Goal: Information Seeking & Learning: Learn about a topic

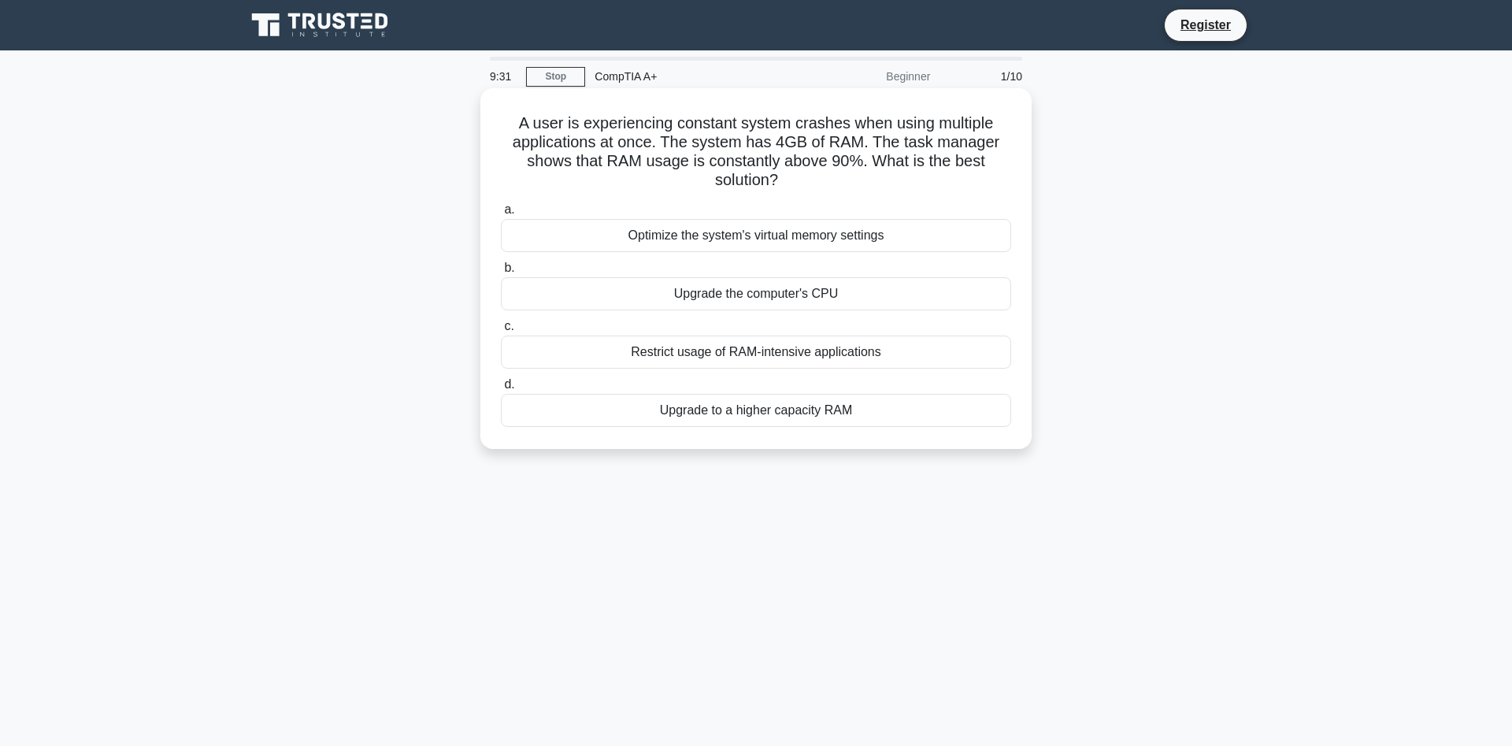
click at [746, 414] on div "Upgrade to a higher capacity RAM" at bounding box center [756, 410] width 510 height 33
click at [501, 390] on input "d. Upgrade to a higher capacity RAM" at bounding box center [501, 384] width 0 height 10
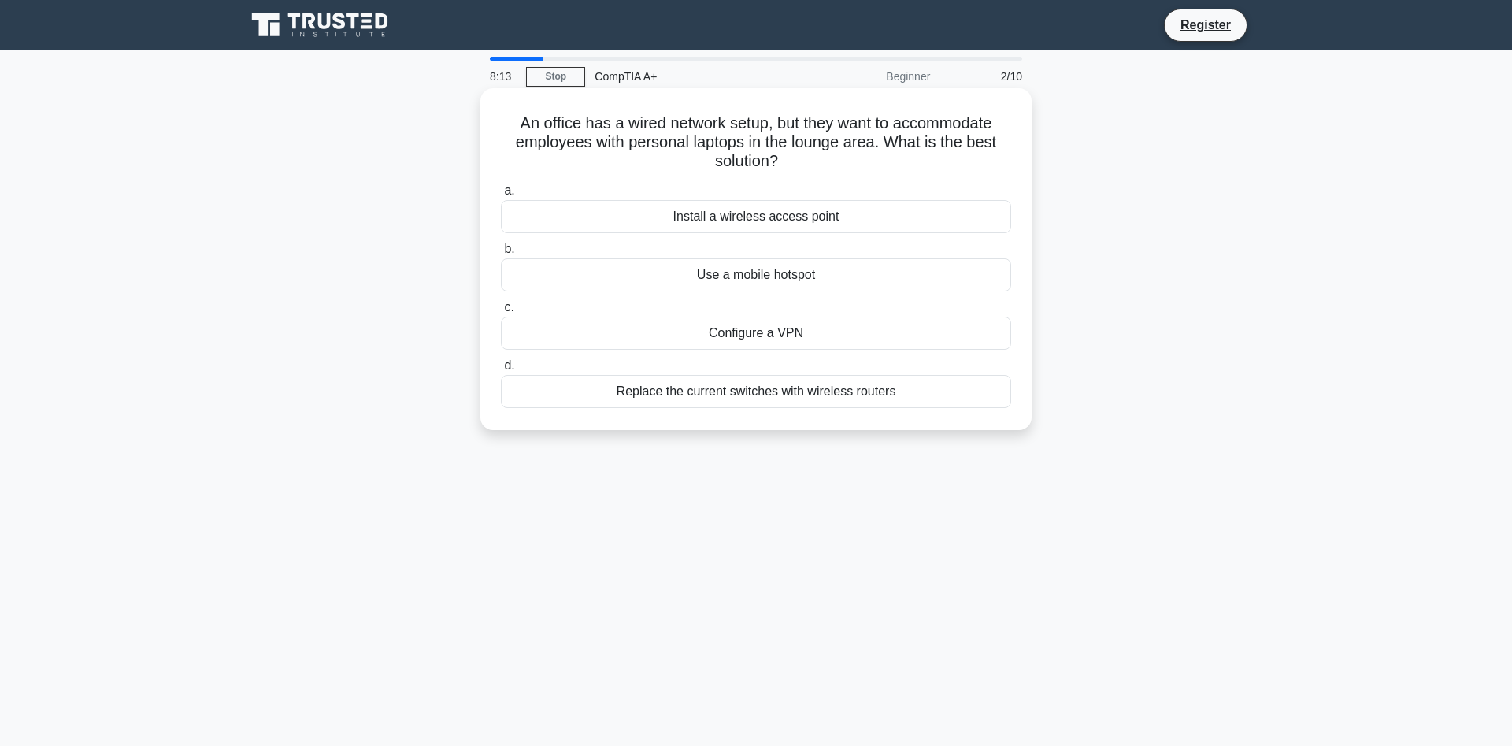
click at [853, 215] on div "Install a wireless access point" at bounding box center [756, 216] width 510 height 33
click at [501, 196] on input "a. Install a wireless access point" at bounding box center [501, 191] width 0 height 10
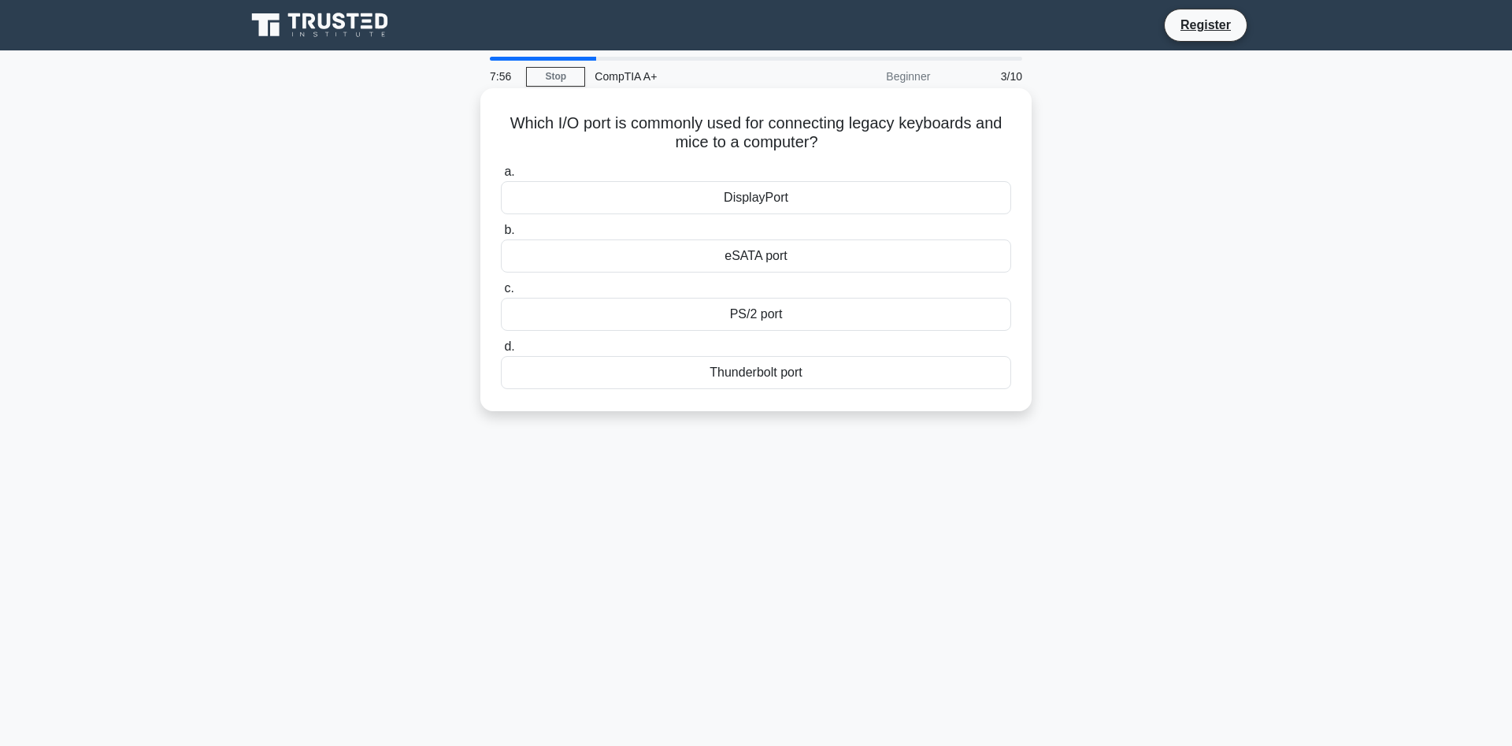
click at [752, 324] on div "PS/2 port" at bounding box center [756, 314] width 510 height 33
click at [501, 294] on input "c. PS/2 port" at bounding box center [501, 288] width 0 height 10
click at [774, 371] on div "Adaptive brightness" at bounding box center [756, 372] width 510 height 33
click at [501, 352] on input "d. Adaptive brightness" at bounding box center [501, 347] width 0 height 10
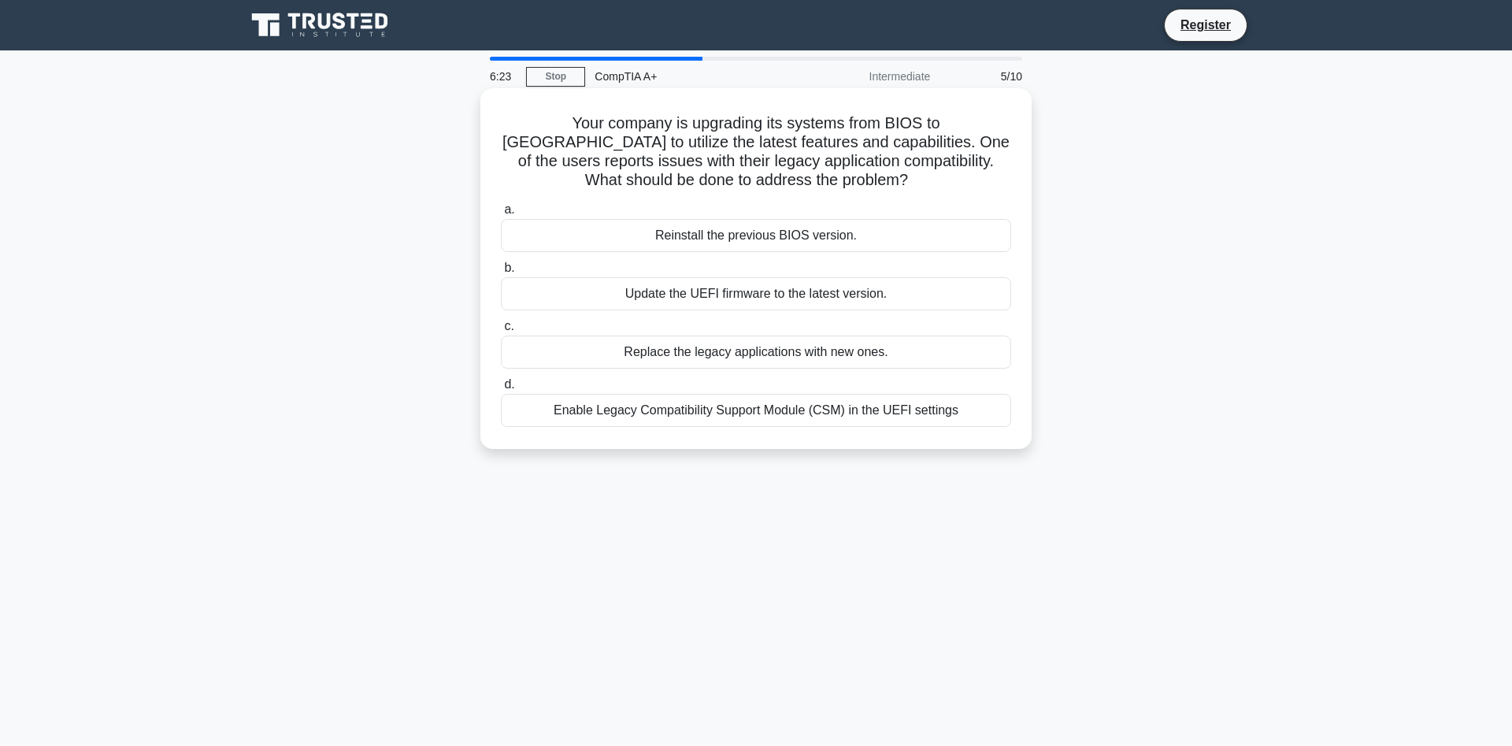
click at [855, 298] on div "Update the UEFI firmware to the latest version." at bounding box center [756, 293] width 510 height 33
click at [501, 273] on input "b. Update the UEFI firmware to the latest version." at bounding box center [501, 268] width 0 height 10
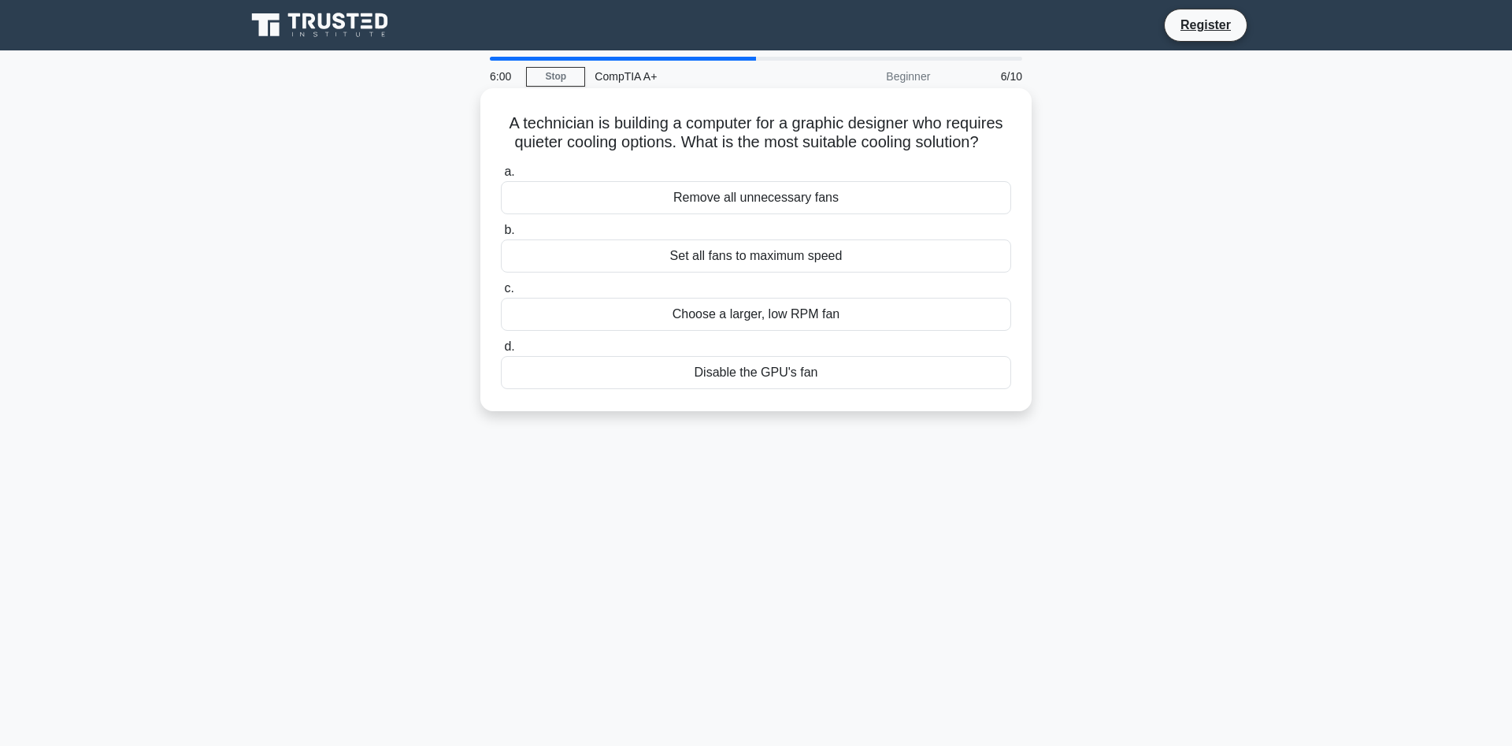
click at [812, 316] on div "Choose a larger, low RPM fan" at bounding box center [756, 314] width 510 height 33
click at [501, 294] on input "c. Choose a larger, low RPM fan" at bounding box center [501, 288] width 0 height 10
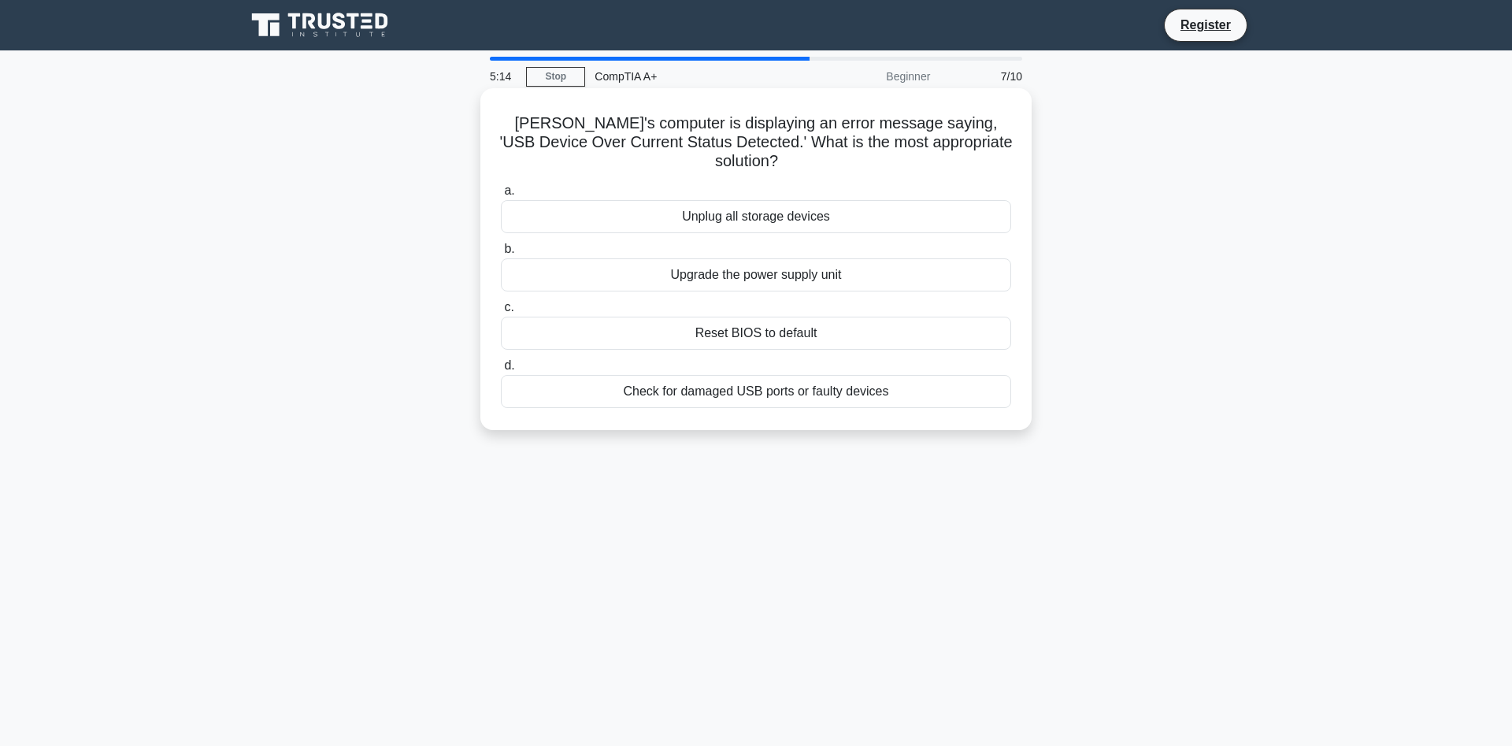
click at [833, 317] on div "Reset BIOS to default" at bounding box center [756, 332] width 510 height 33
click at [501, 313] on input "c. Reset BIOS to default" at bounding box center [501, 307] width 0 height 10
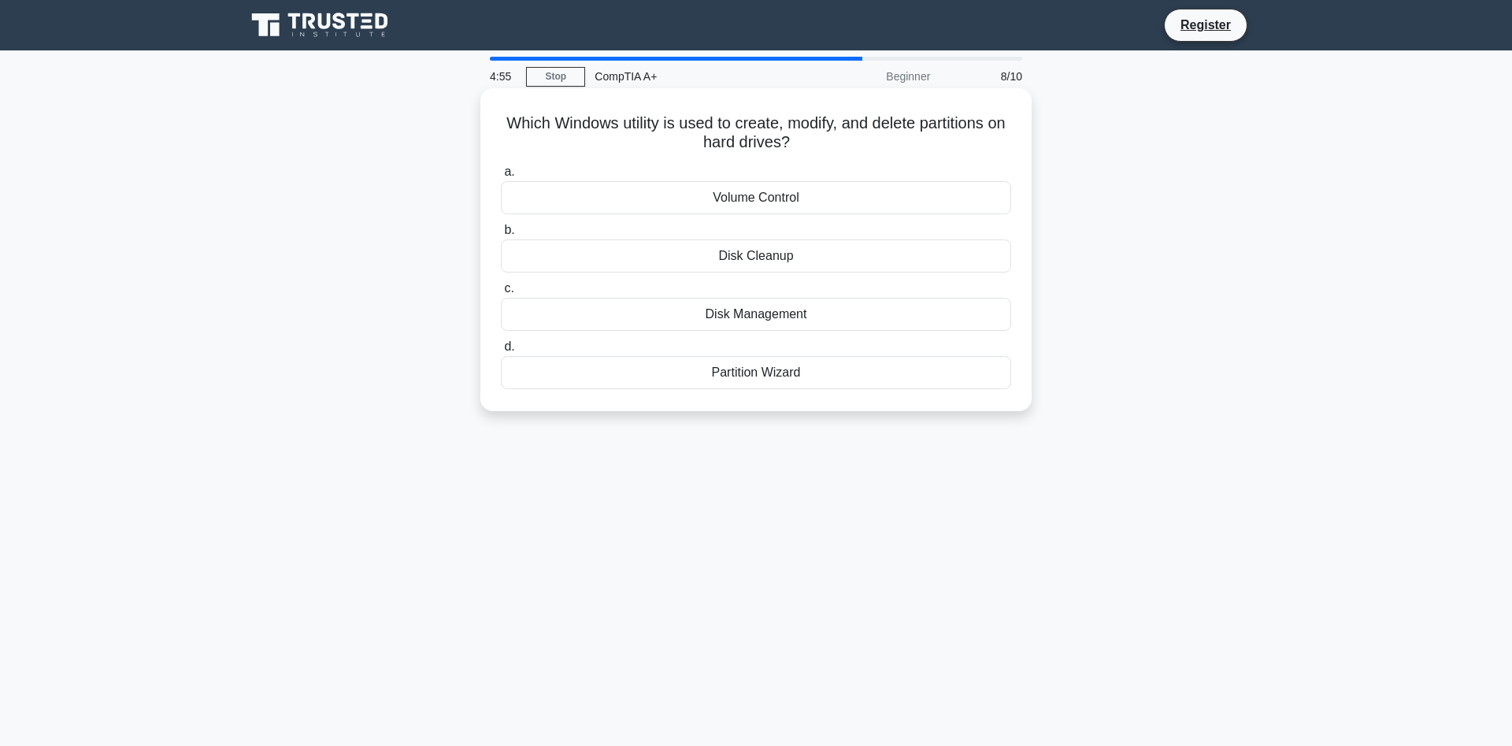
click at [797, 316] on div "Disk Management" at bounding box center [756, 314] width 510 height 33
click at [501, 294] on input "c. Disk Management" at bounding box center [501, 288] width 0 height 10
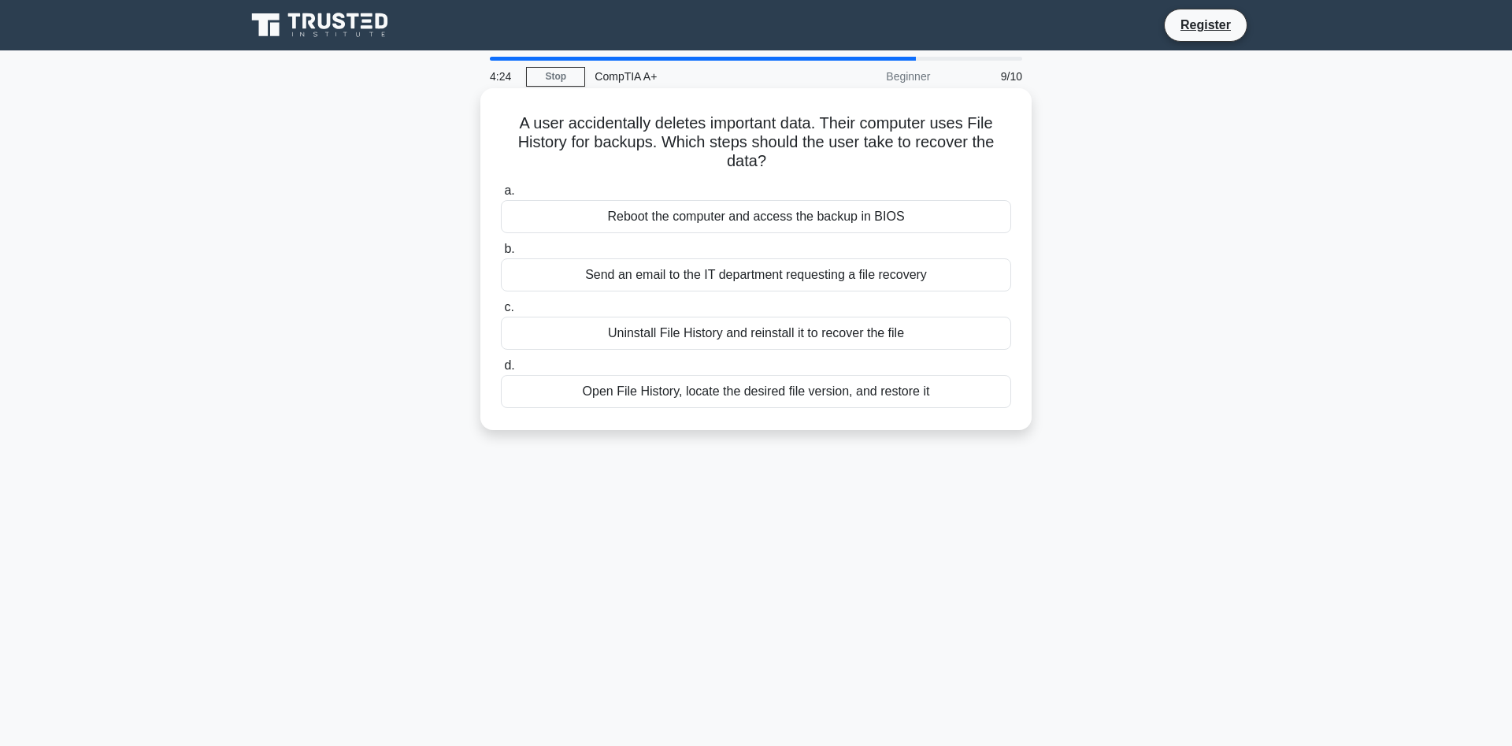
click at [916, 398] on div "Open File History, locate the desired file version, and restore it" at bounding box center [756, 391] width 510 height 33
click at [501, 371] on input "d. Open File History, locate the desired file version, and restore it" at bounding box center [501, 366] width 0 height 10
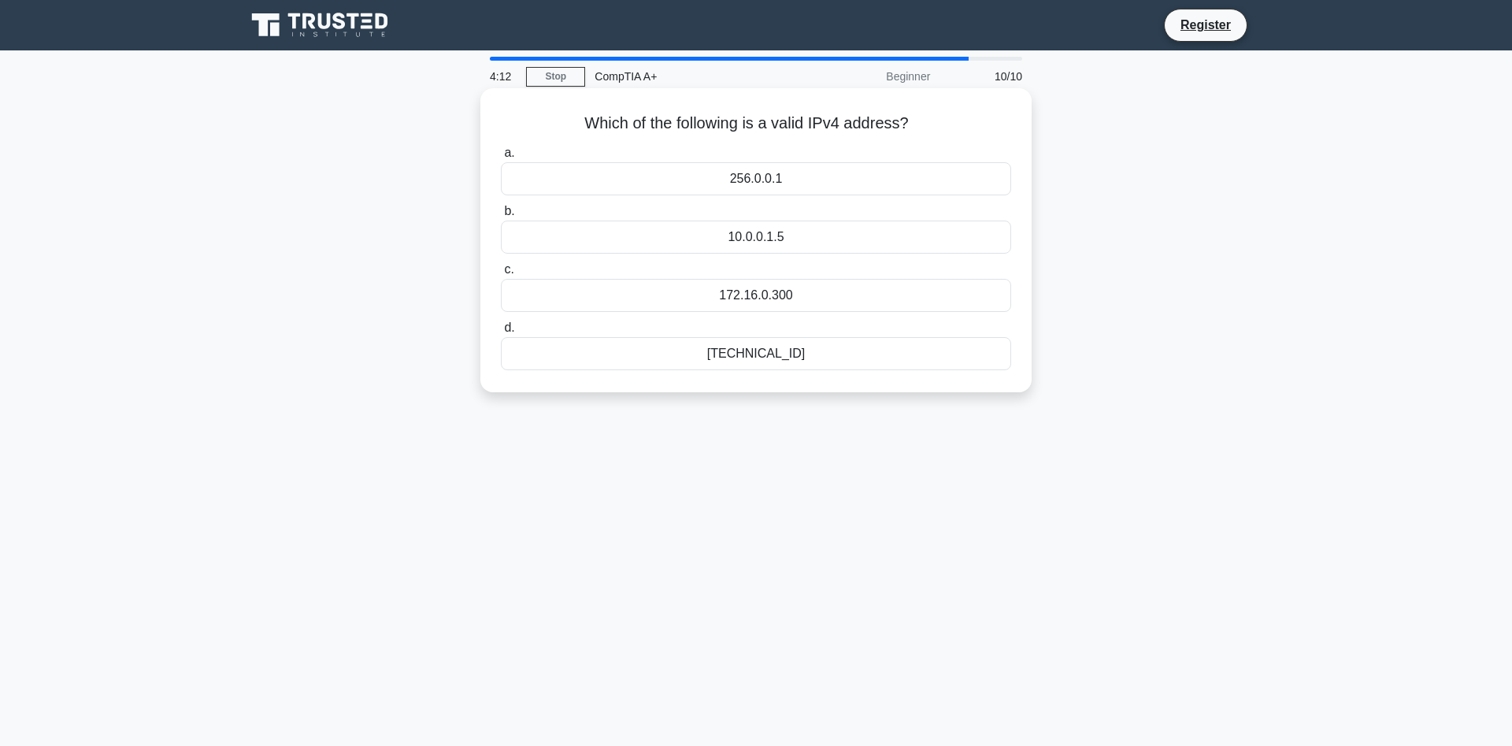
click at [815, 364] on div "[TECHNICAL_ID]" at bounding box center [756, 353] width 510 height 33
click at [501, 333] on input "d. [TECHNICAL_ID]" at bounding box center [501, 328] width 0 height 10
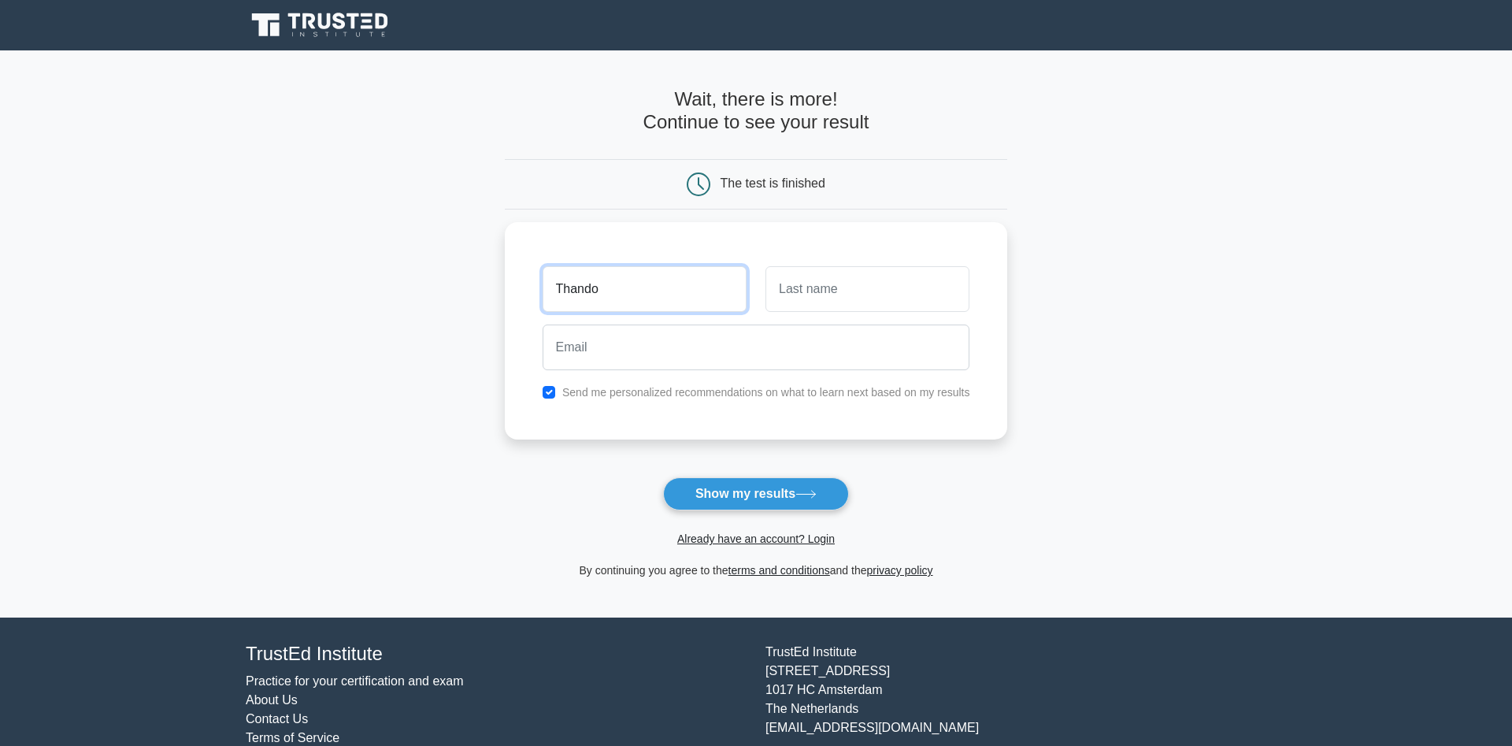
type input "Thando"
type input "Khoza"
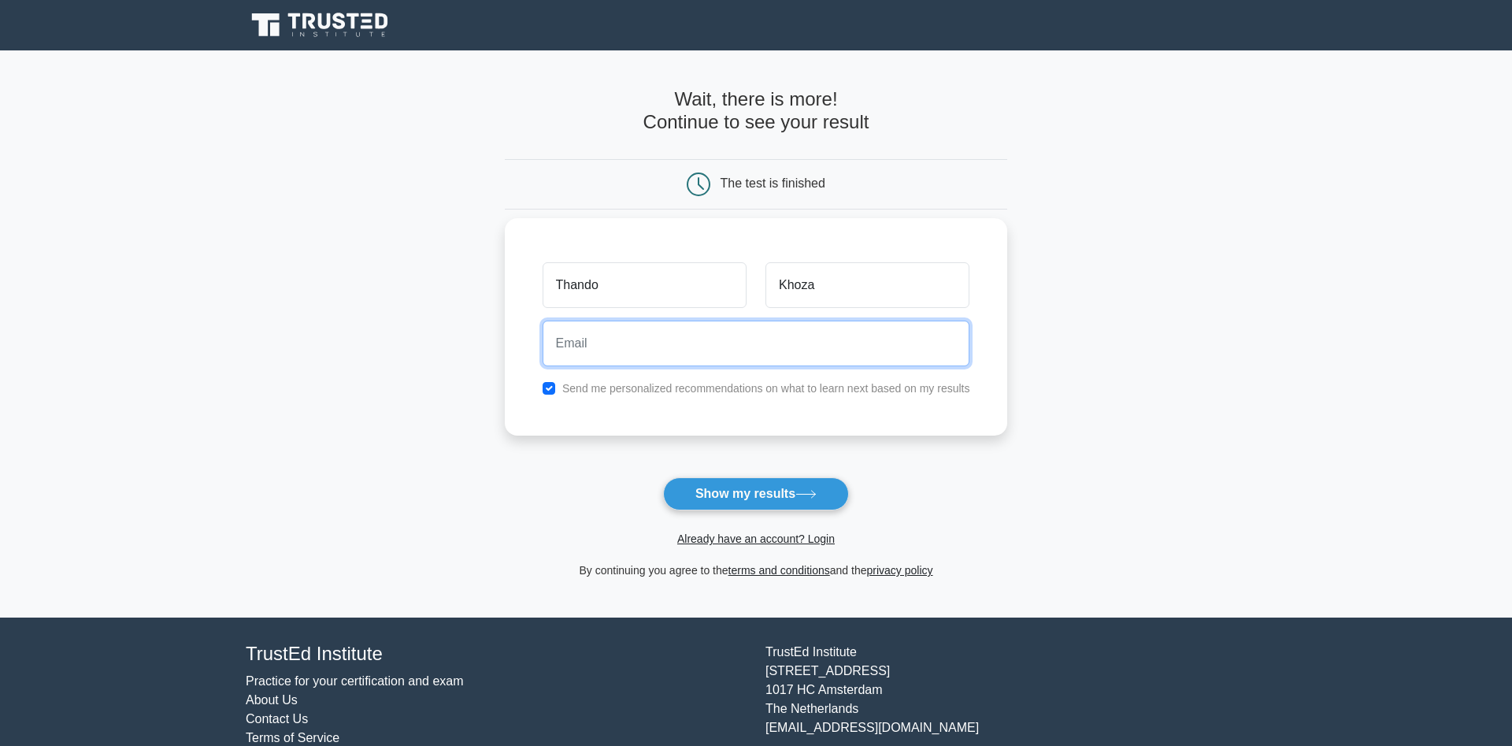
click at [625, 353] on input "email" at bounding box center [755, 343] width 427 height 46
type input "[EMAIL_ADDRESS][DOMAIN_NAME]"
click at [542, 385] on div "Send me personalized recommendations on what to learn next based on my results" at bounding box center [756, 388] width 446 height 19
click at [549, 386] on input "checkbox" at bounding box center [548, 388] width 13 height 13
checkbox input "false"
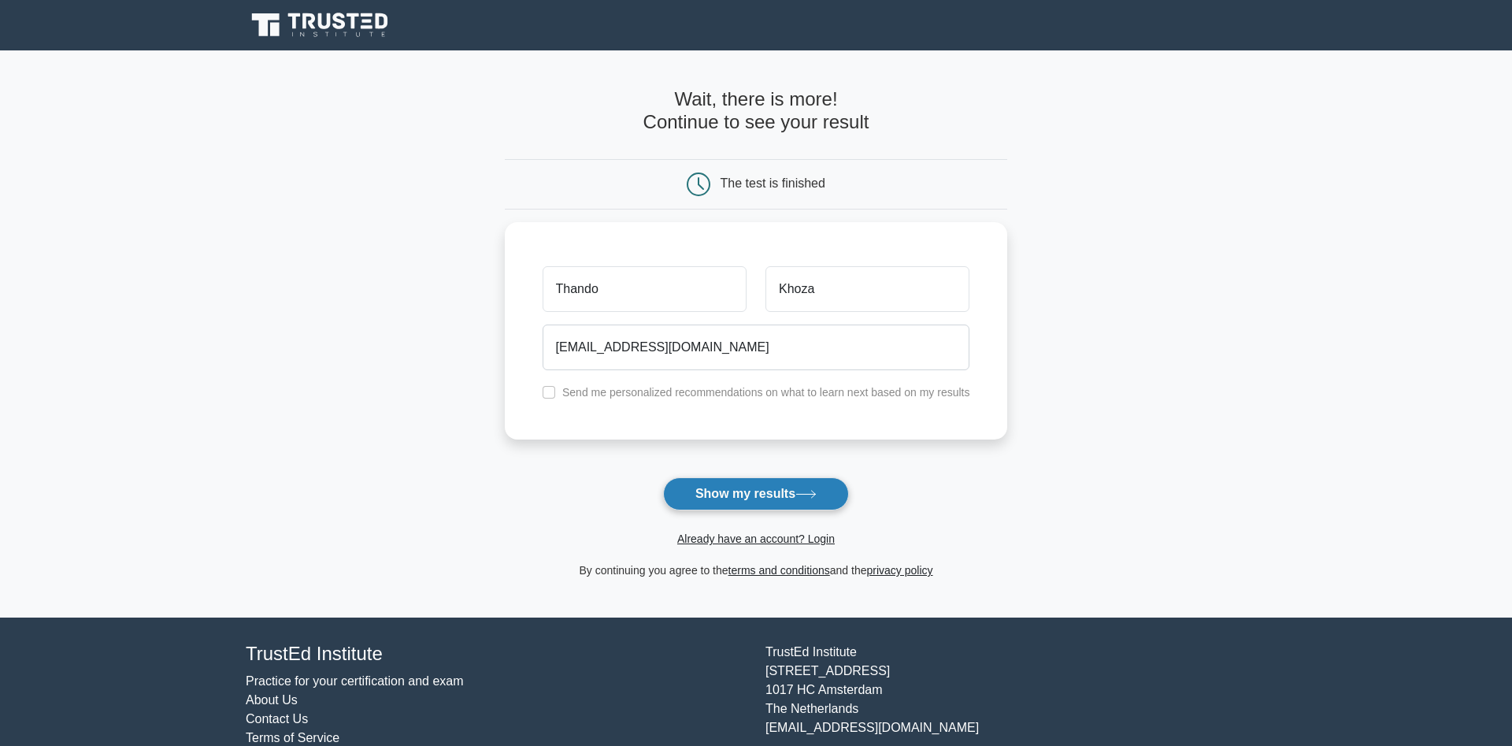
click at [733, 487] on button "Show my results" at bounding box center [756, 493] width 186 height 33
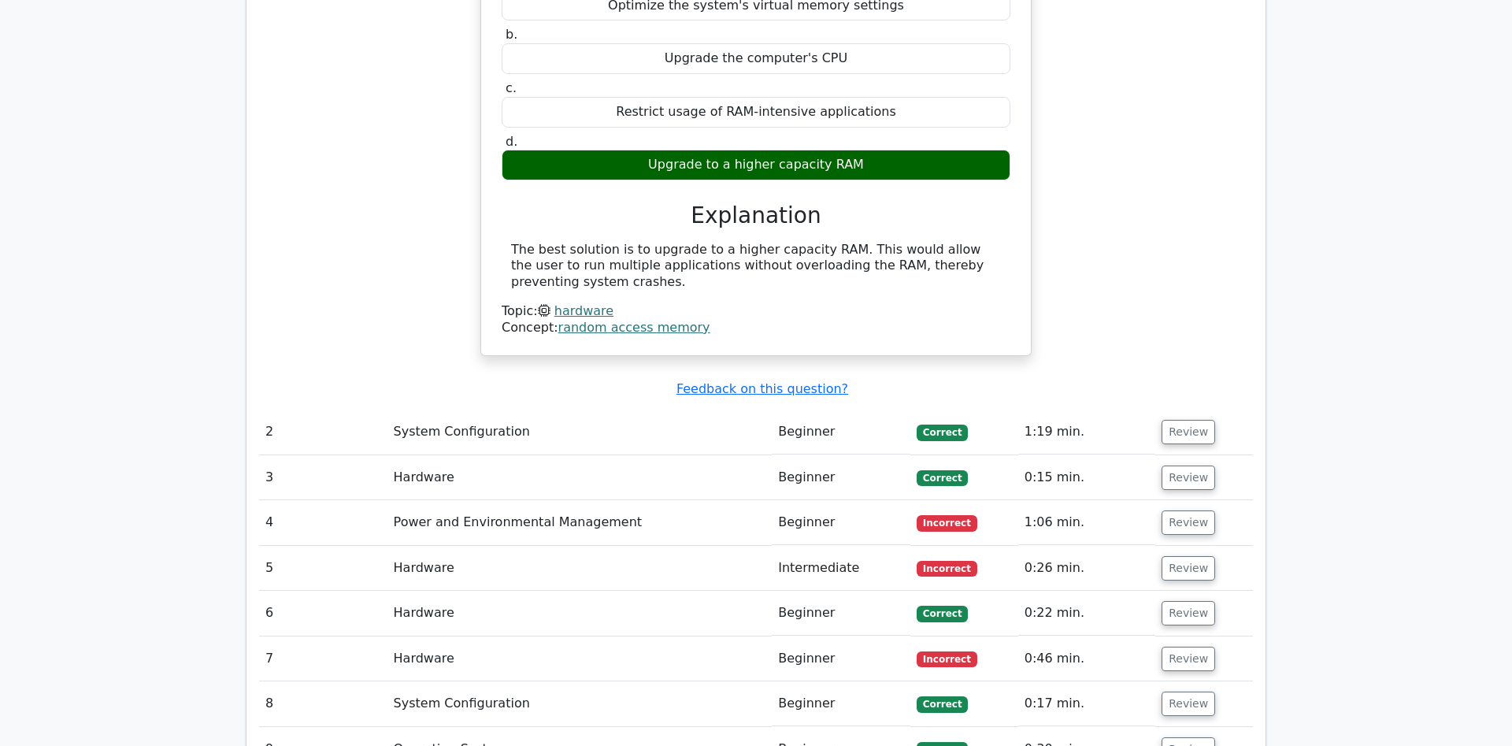
scroll to position [1445, 0]
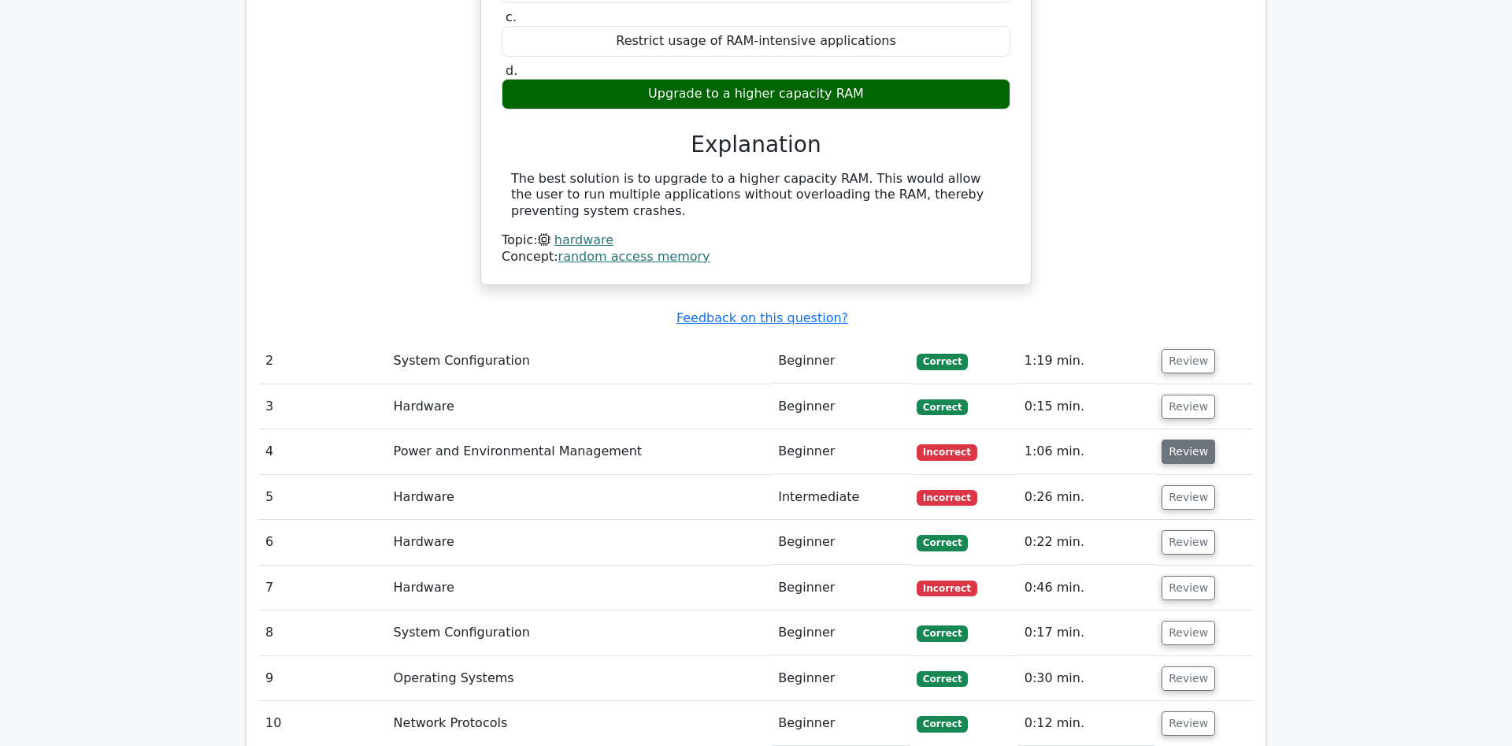
click at [1166, 439] on button "Review" at bounding box center [1188, 451] width 54 height 24
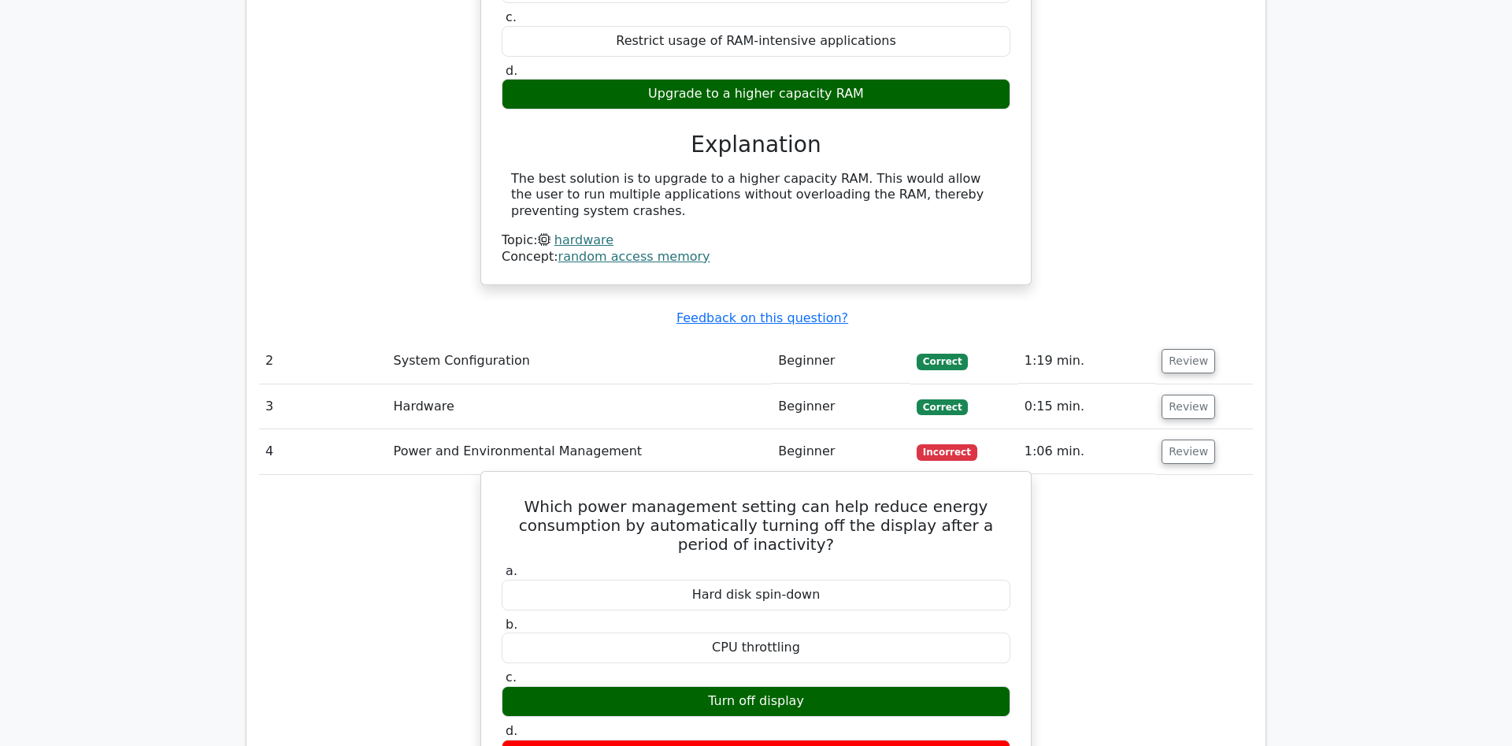
scroll to position [1526, 0]
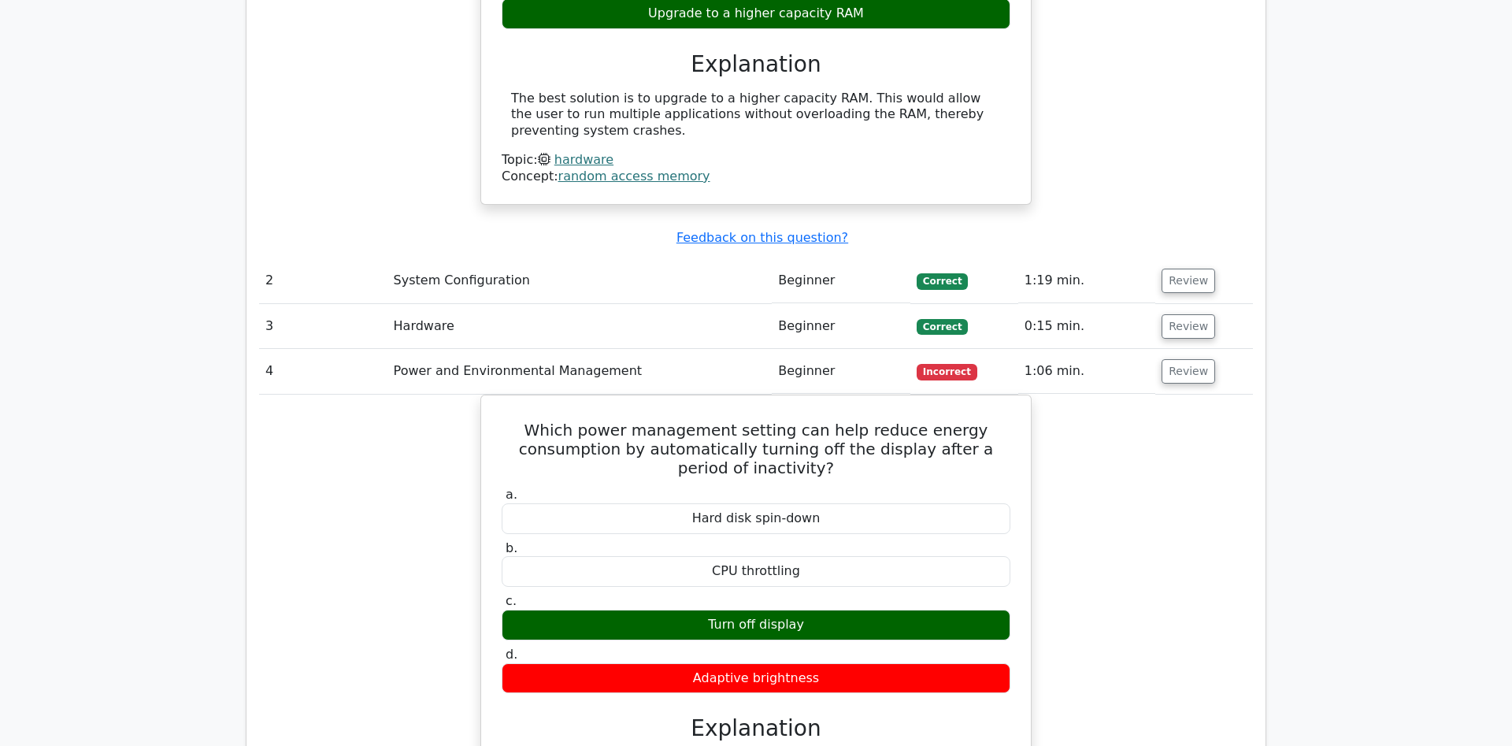
click at [1105, 453] on div "Which power management setting can help reduce energy consumption by automatica…" at bounding box center [756, 703] width 994 height 619
click at [1187, 394] on div "Which power management setting can help reduce energy consumption by automatica…" at bounding box center [756, 703] width 994 height 619
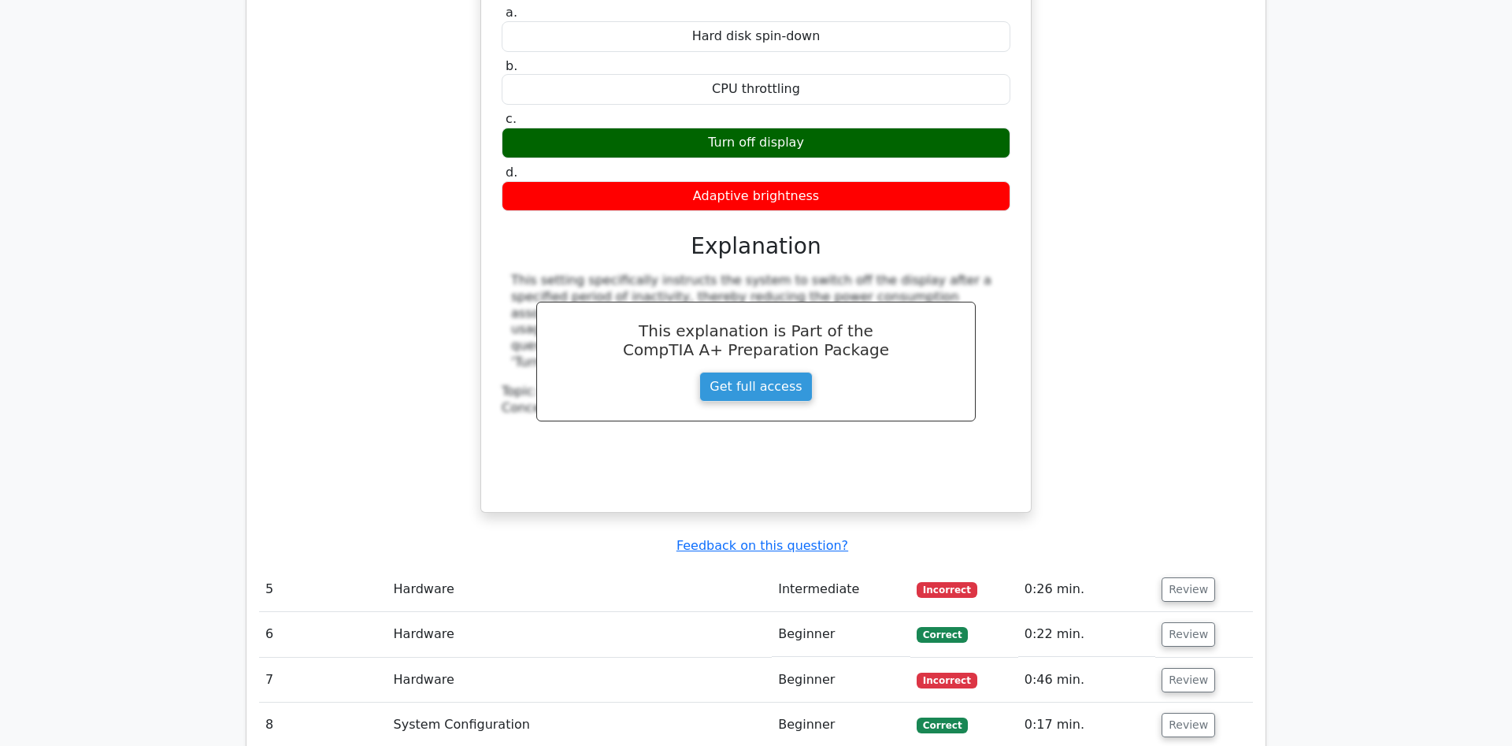
scroll to position [2168, 0]
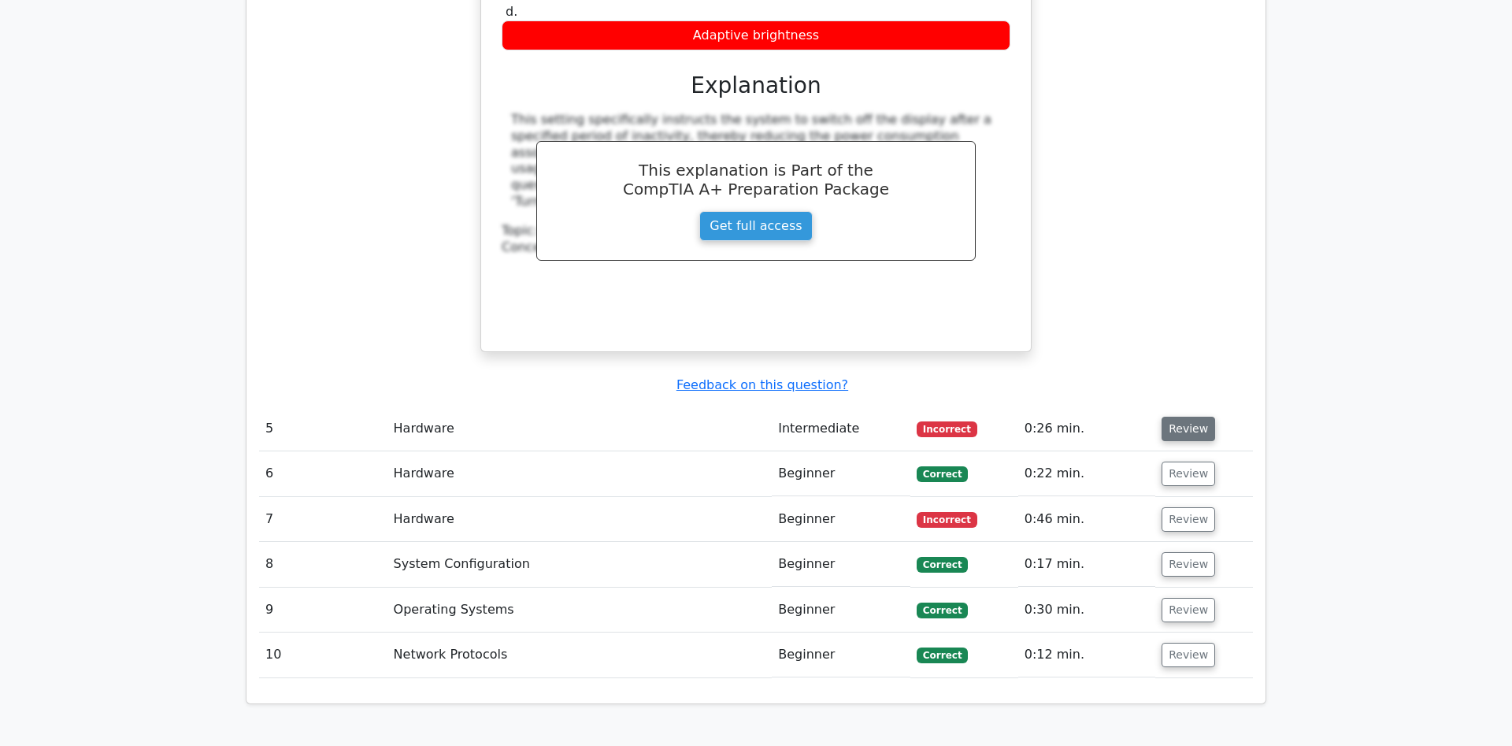
click at [1193, 416] on button "Review" at bounding box center [1188, 428] width 54 height 24
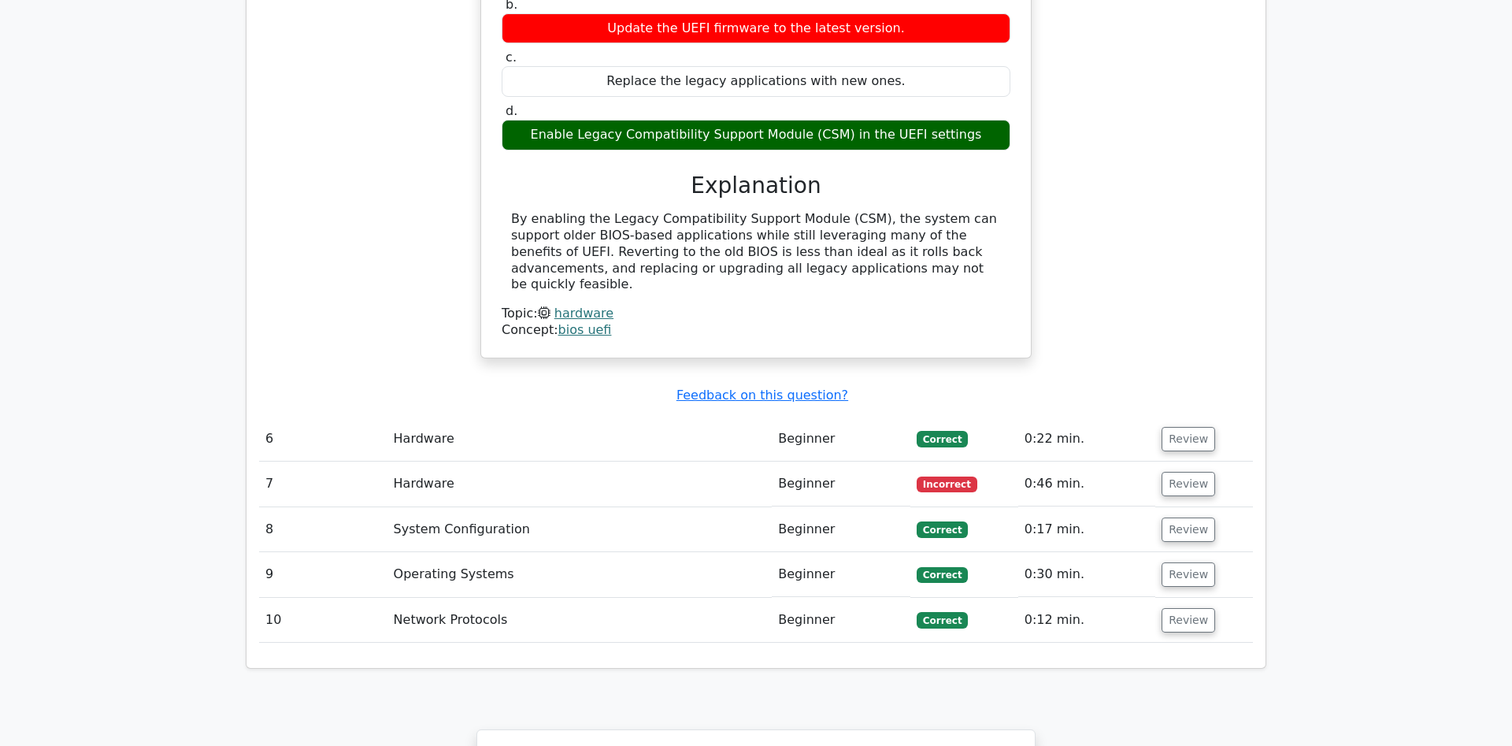
scroll to position [2810, 0]
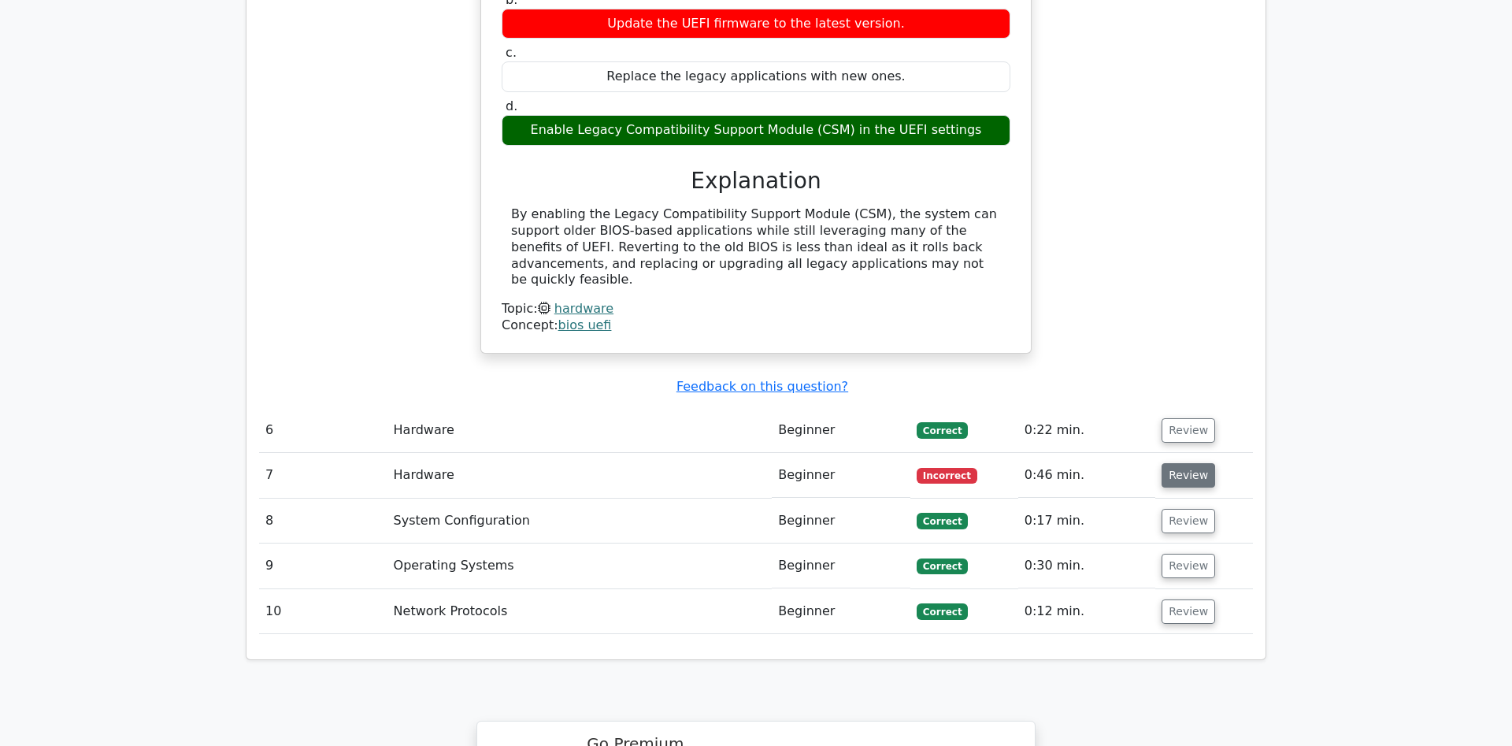
click at [1185, 463] on button "Review" at bounding box center [1188, 475] width 54 height 24
